Goal: Find specific page/section: Find specific page/section

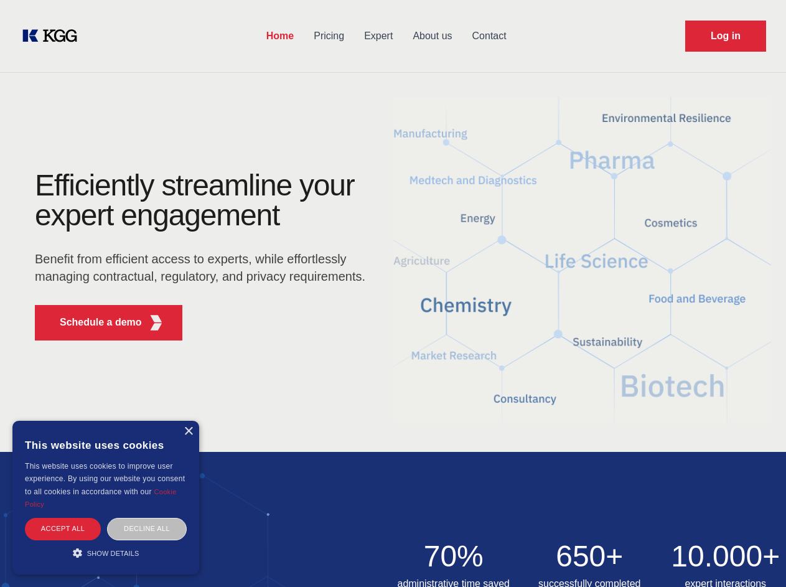
click at [393, 293] on div "Efficiently streamline your expert engagement Benefit from efficient access to …" at bounding box center [204, 261] width 378 height 180
click at [93, 322] on p "Schedule a demo" at bounding box center [101, 322] width 82 height 15
click at [188, 431] on div "× This website uses cookies This website uses cookies to improve user experienc…" at bounding box center [105, 498] width 187 height 154
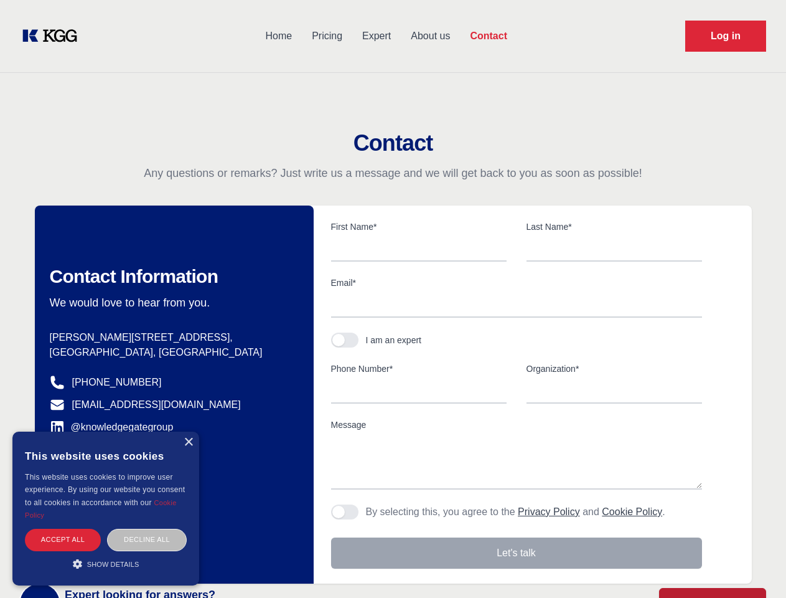
click at [63, 529] on div "Accept all" at bounding box center [63, 540] width 76 height 22
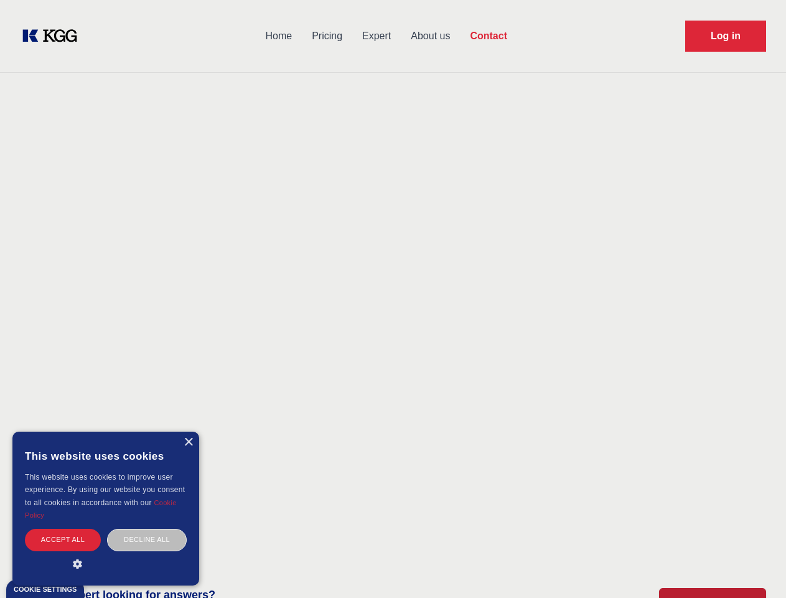
click at [147, 529] on div "Decline all" at bounding box center [147, 540] width 80 height 22
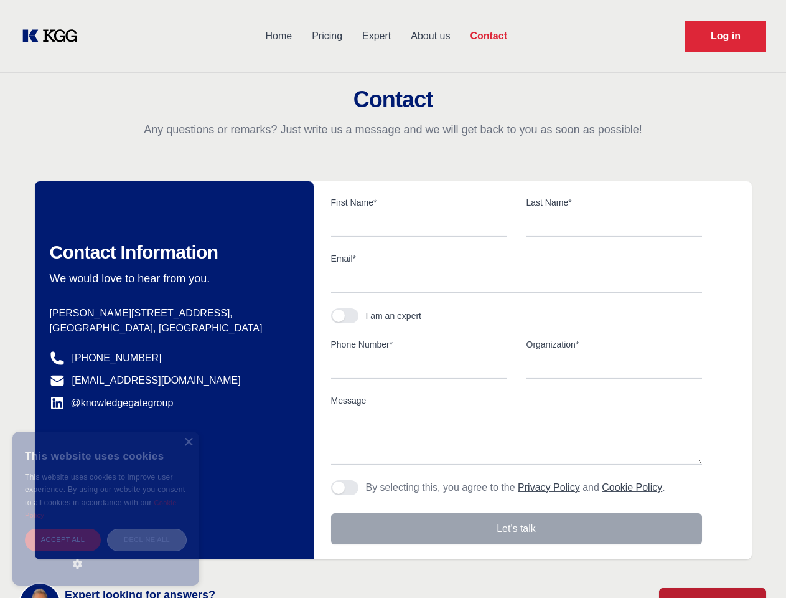
click at [106, 553] on main "Contact Any questions or remarks? Just write us a message and we will get back …" at bounding box center [393, 324] width 786 height 648
